Goal: Information Seeking & Learning: Learn about a topic

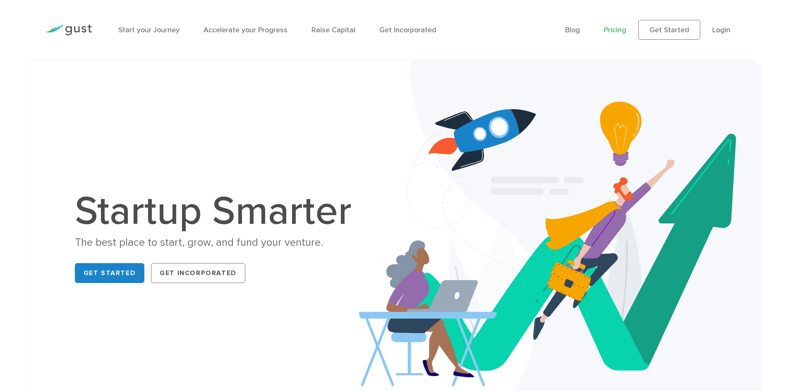
click at [625, 31] on link "Pricing" at bounding box center [615, 30] width 22 height 9
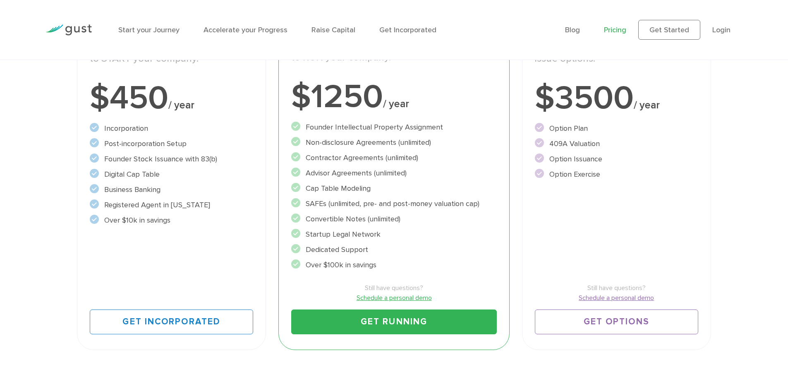
scroll to position [207, 0]
